Goal: Transaction & Acquisition: Obtain resource

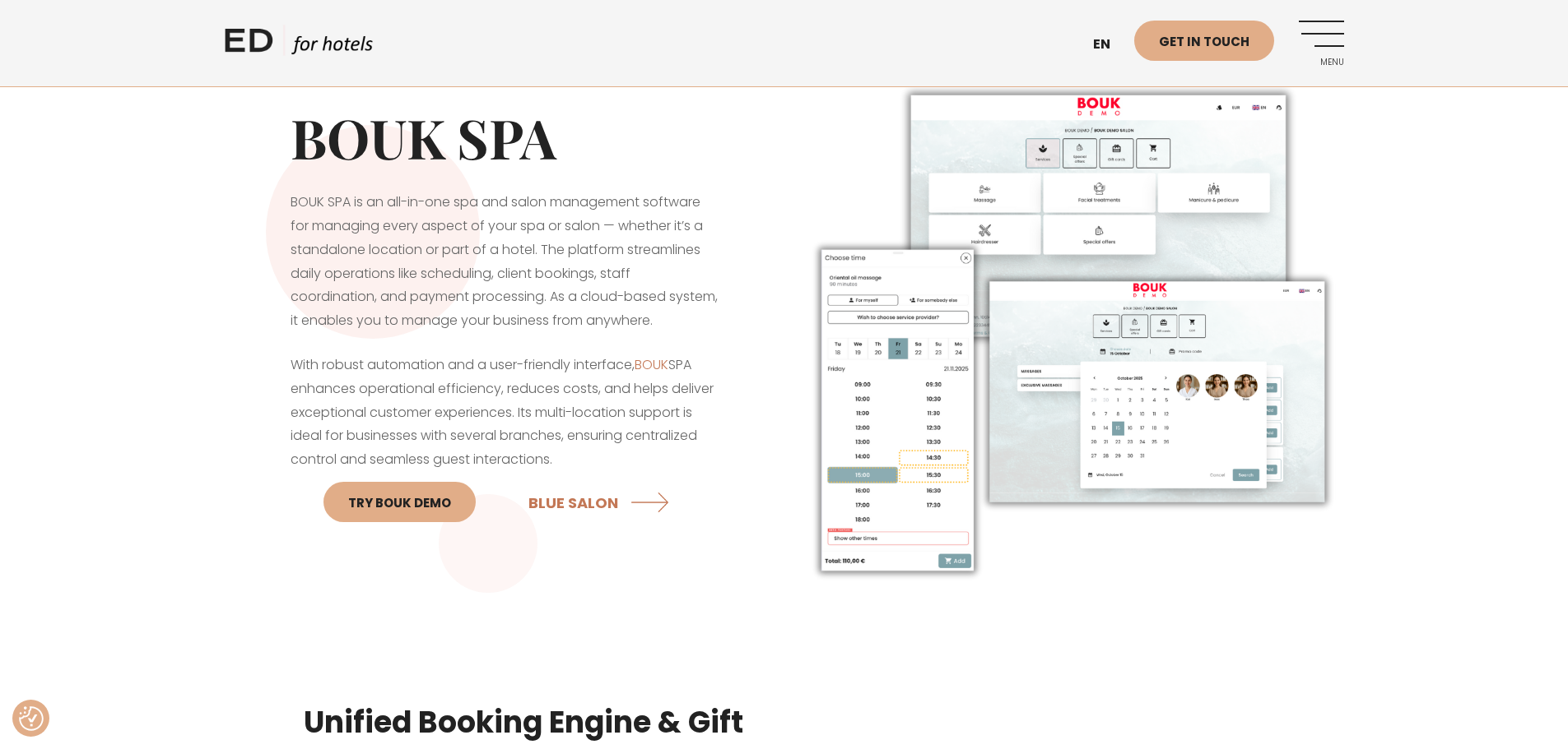
scroll to position [1, 0]
drag, startPoint x: 566, startPoint y: 464, endPoint x: 284, endPoint y: 208, distance: 380.9
click at [284, 208] on div "BOUK SPA BOUK SPA is an all-in-one spa and salon management software for managi…" at bounding box center [504, 329] width 560 height 530
copy div "BOUK SPA is an all-in-one spa and salon management software for managing every …"
click at [56, 250] on div "BOUK SPA BOUK SPA is an all-in-one spa and salon management software for managi…" at bounding box center [784, 329] width 1568 height 530
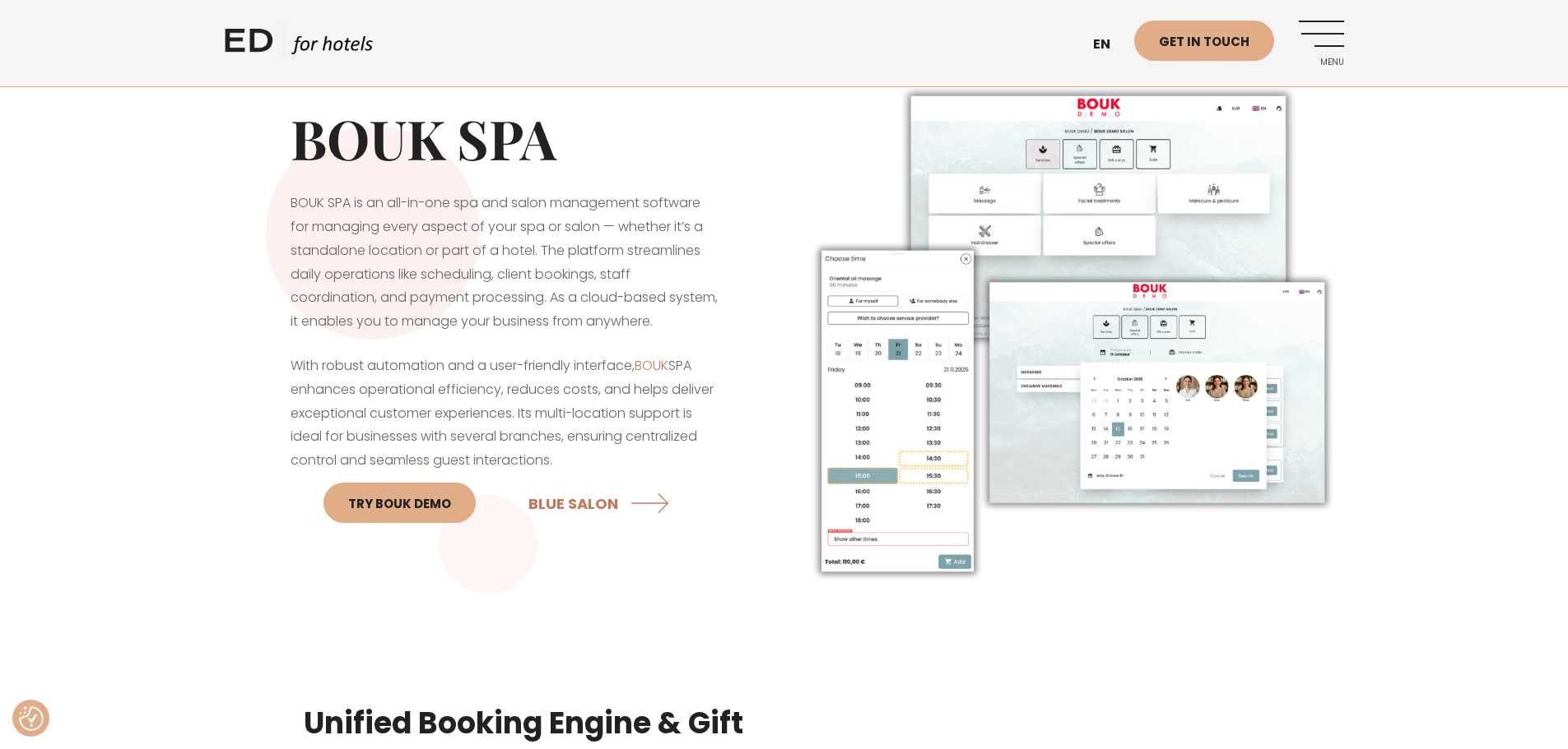
scroll to position [0, 0]
click at [415, 518] on link "Try BOUK Demo" at bounding box center [400, 504] width 153 height 41
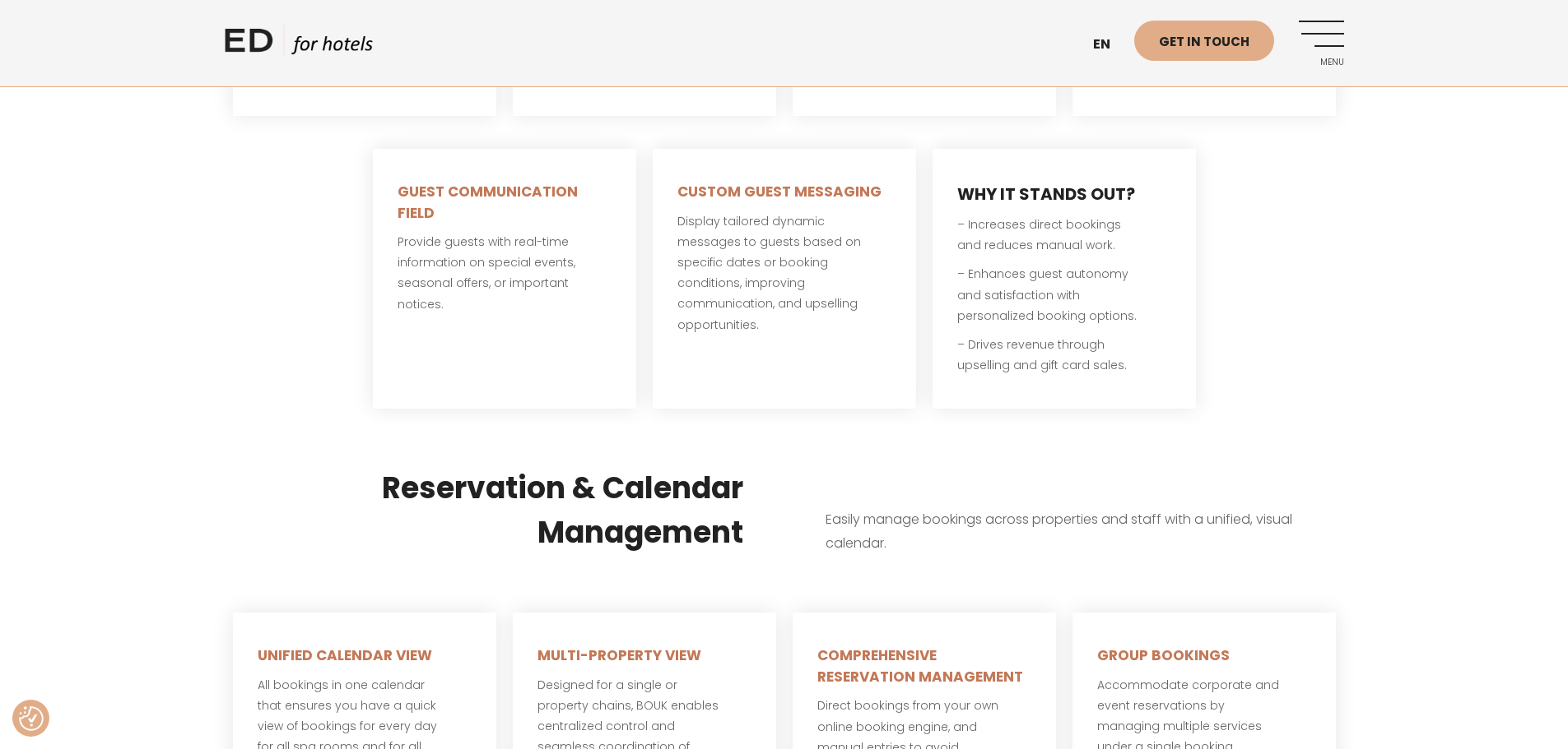
scroll to position [1315, 0]
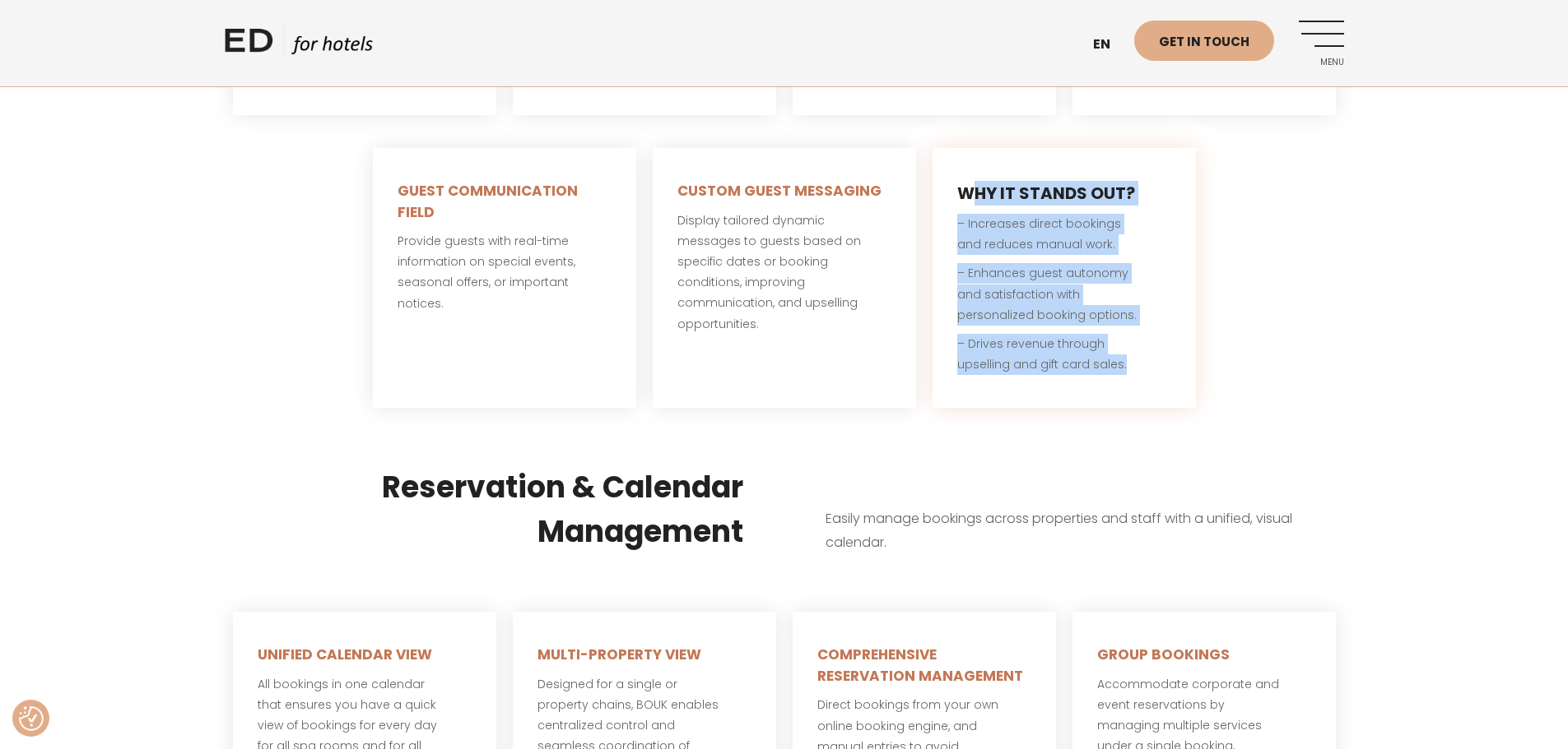
drag, startPoint x: 1130, startPoint y: 365, endPoint x: 967, endPoint y: 190, distance: 239.2
click at [967, 190] on div "WHY IT STANDS OUT ? – Increases direct bookings and reduces manual work. – Enha…" at bounding box center [1064, 277] width 264 height 260
